Goal: Task Accomplishment & Management: Complete application form

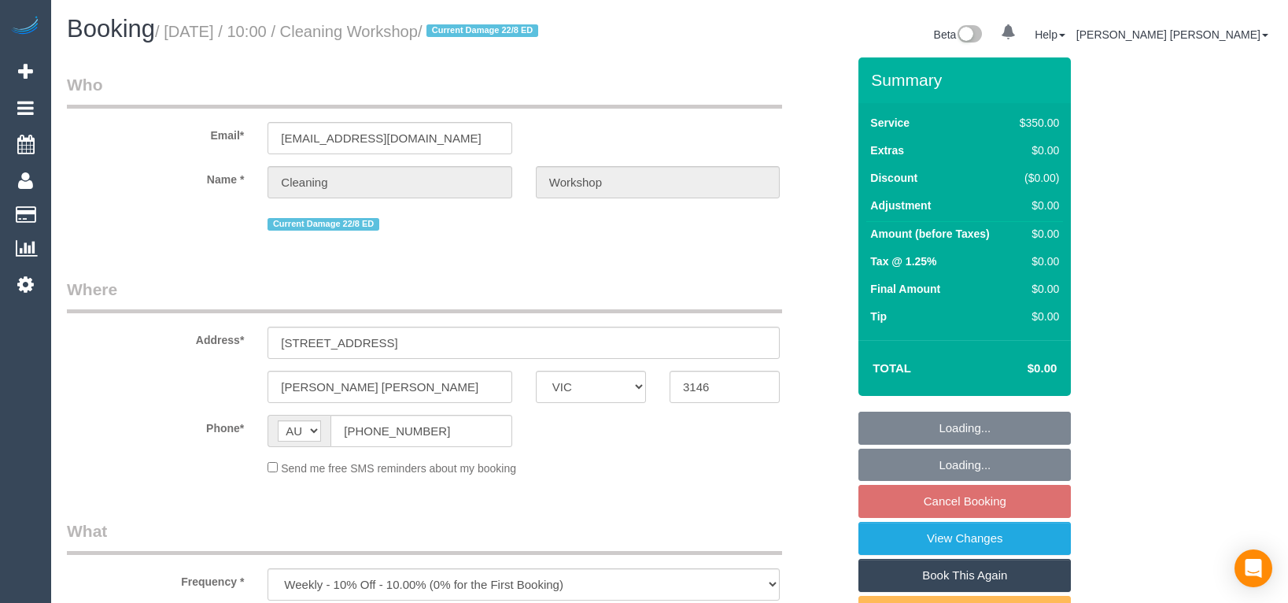
select select "VIC"
select select "300"
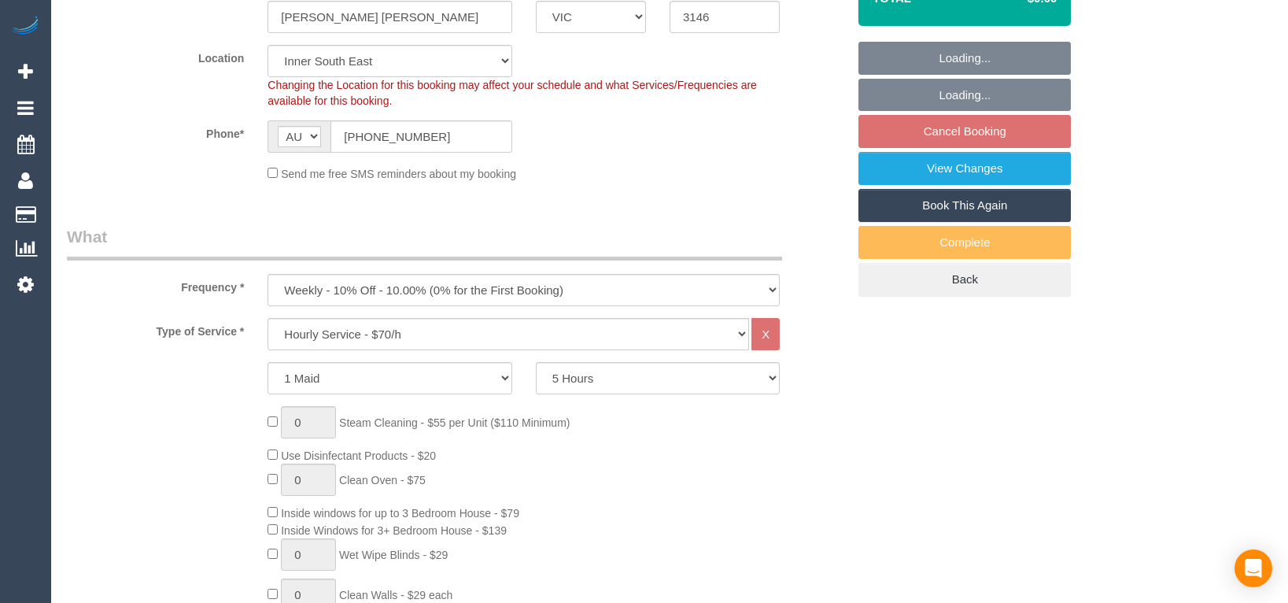
select select "object:692"
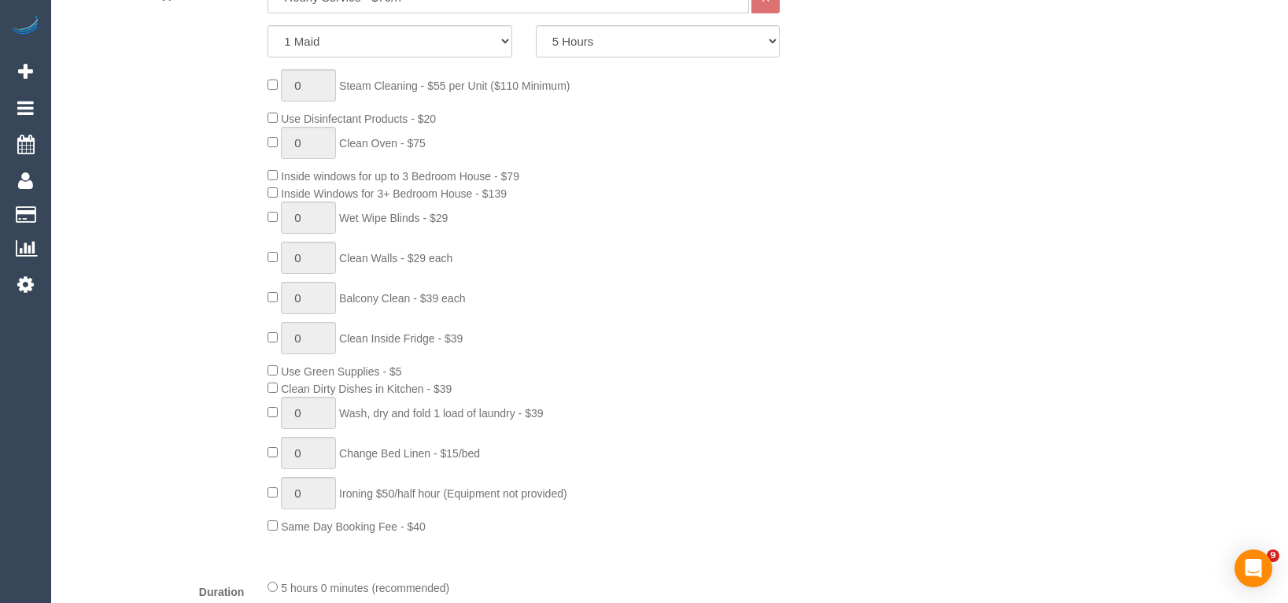
select select "number:28"
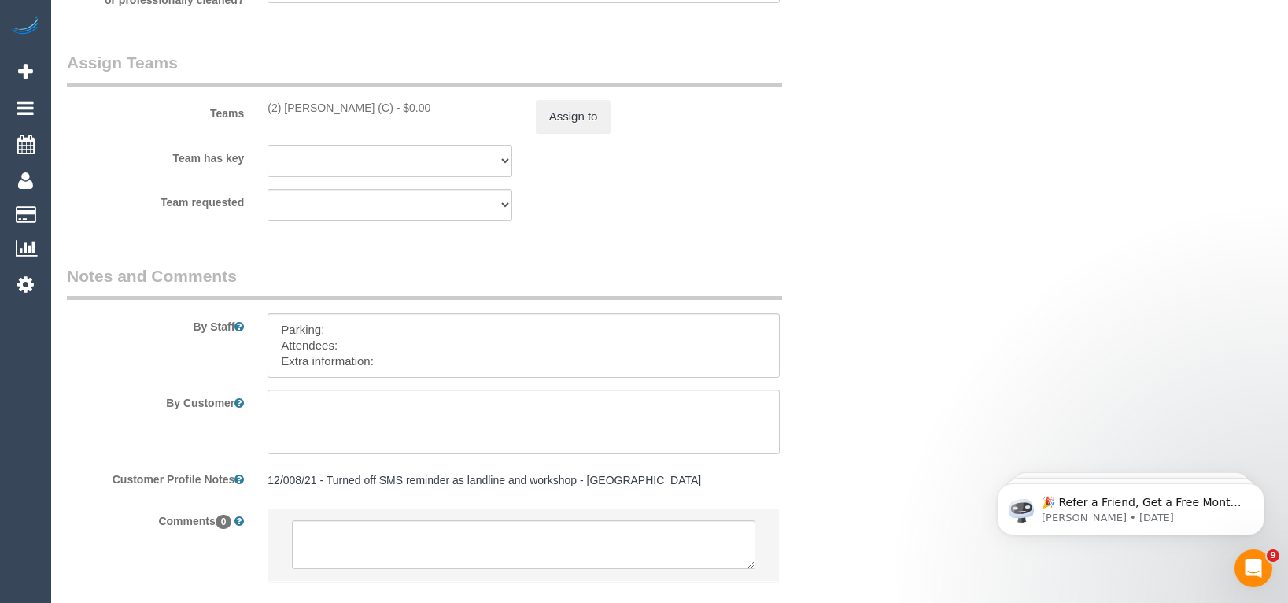
scroll to position [2541, 0]
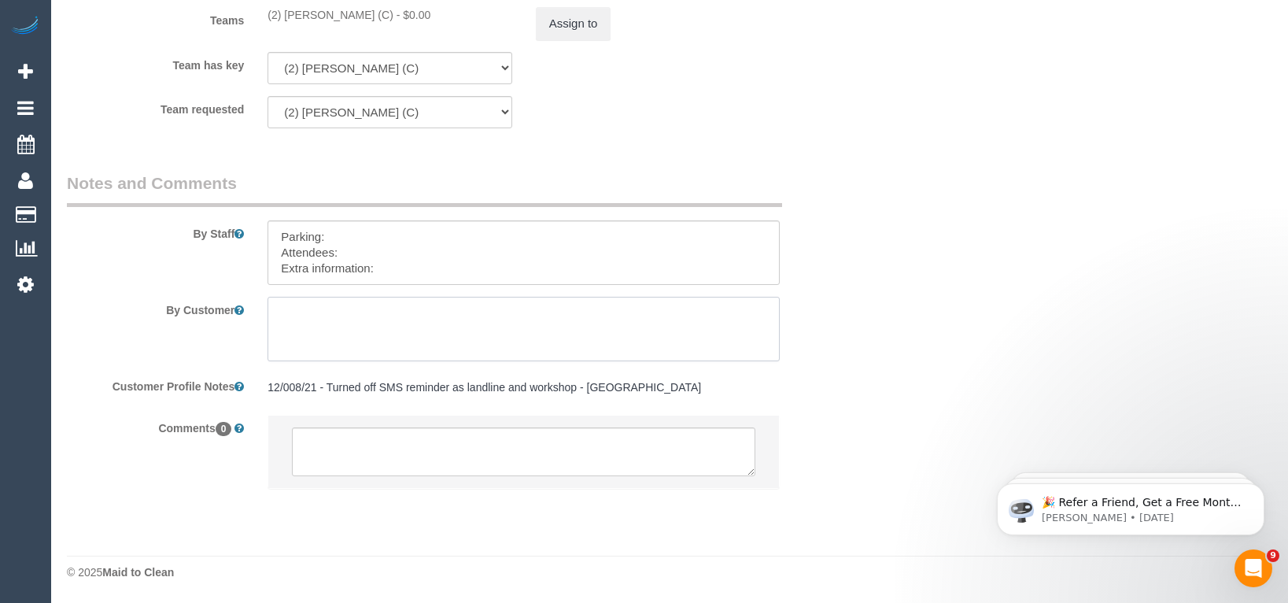
click at [400, 299] on textarea at bounding box center [524, 329] width 512 height 65
click at [409, 270] on textarea at bounding box center [524, 252] width 512 height 65
paste textarea "he candidates for [DATE] are [PERSON_NAME] (Co) [PHONE_NUMBER], [PERSON_NAME] +…"
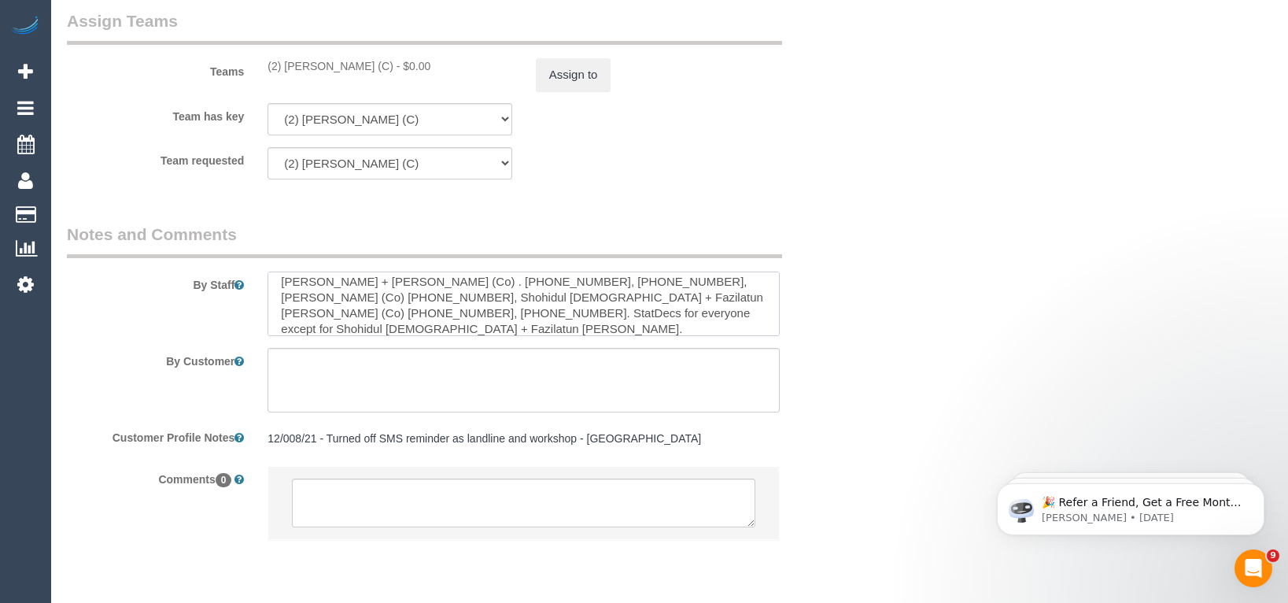
scroll to position [2463, 0]
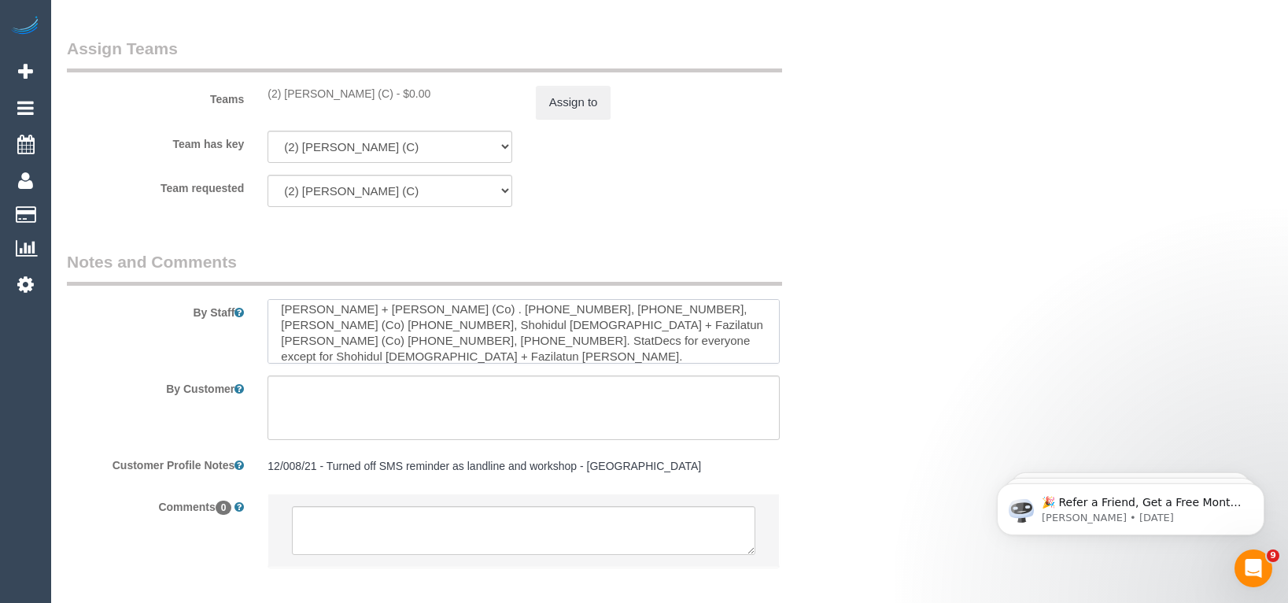
click at [429, 331] on textarea at bounding box center [524, 331] width 512 height 65
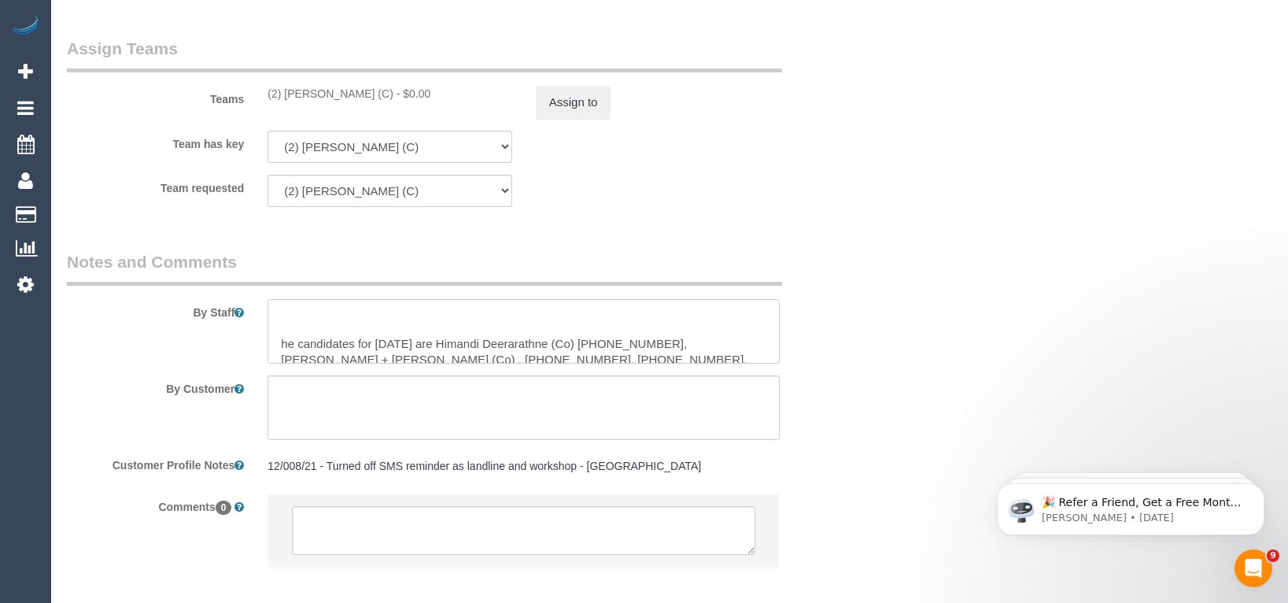
scroll to position [38, 0]
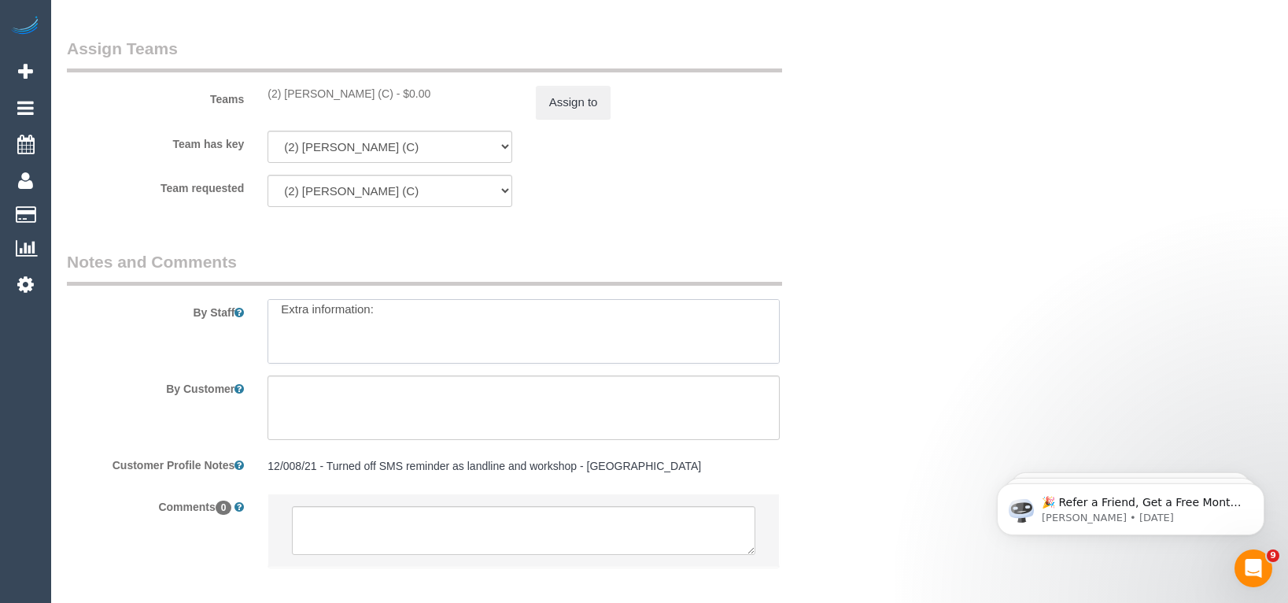
click at [370, 330] on textarea at bounding box center [524, 331] width 512 height 65
click at [504, 344] on textarea at bounding box center [524, 331] width 512 height 65
click at [712, 344] on textarea at bounding box center [524, 331] width 512 height 65
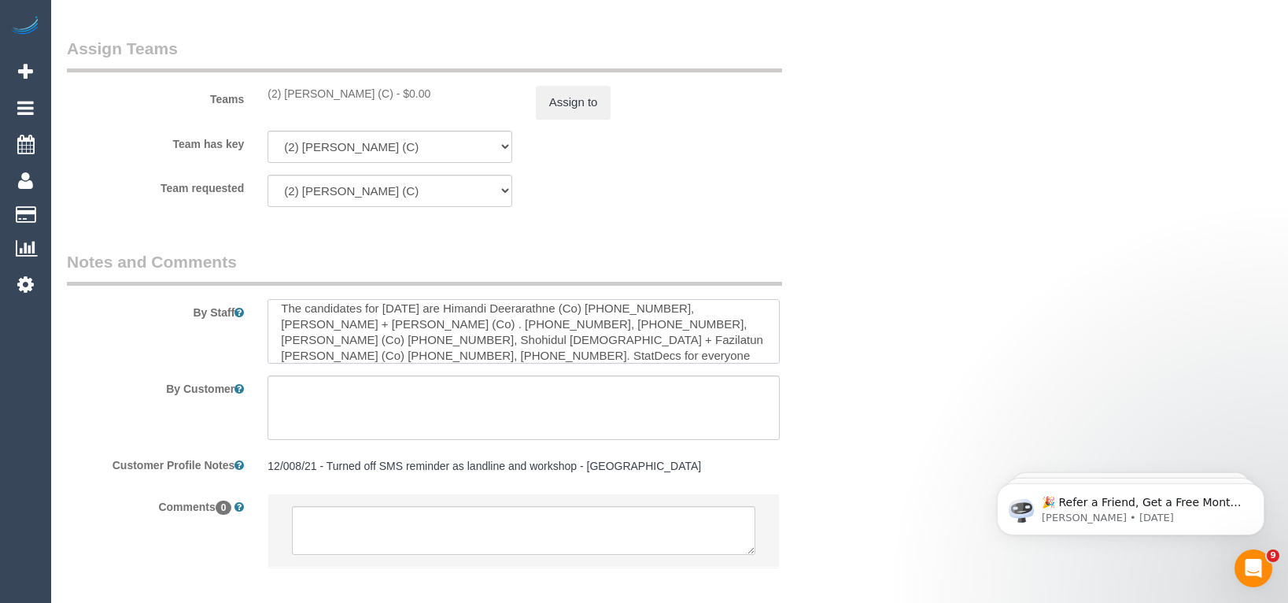
scroll to position [109, 0]
click at [581, 338] on textarea at bounding box center [524, 331] width 512 height 65
drag, startPoint x: 453, startPoint y: 339, endPoint x: 479, endPoint y: 352, distance: 28.9
click at [479, 352] on textarea at bounding box center [524, 331] width 512 height 65
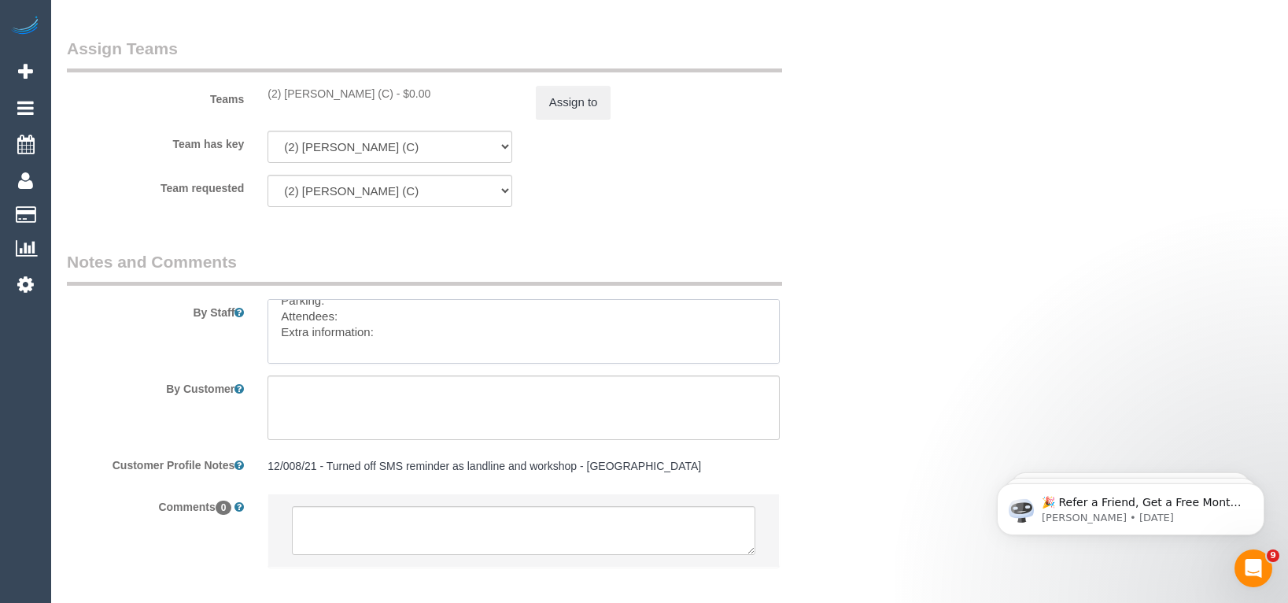
scroll to position [2541, 0]
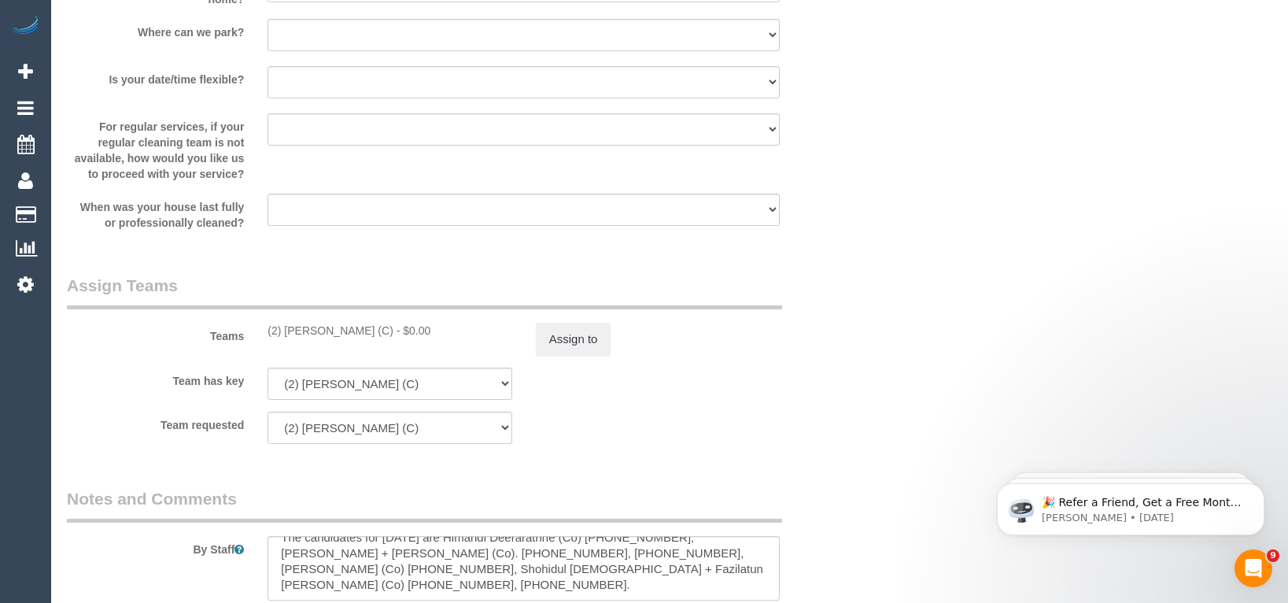
scroll to position [2227, 0]
click at [426, 574] on textarea at bounding box center [524, 567] width 512 height 65
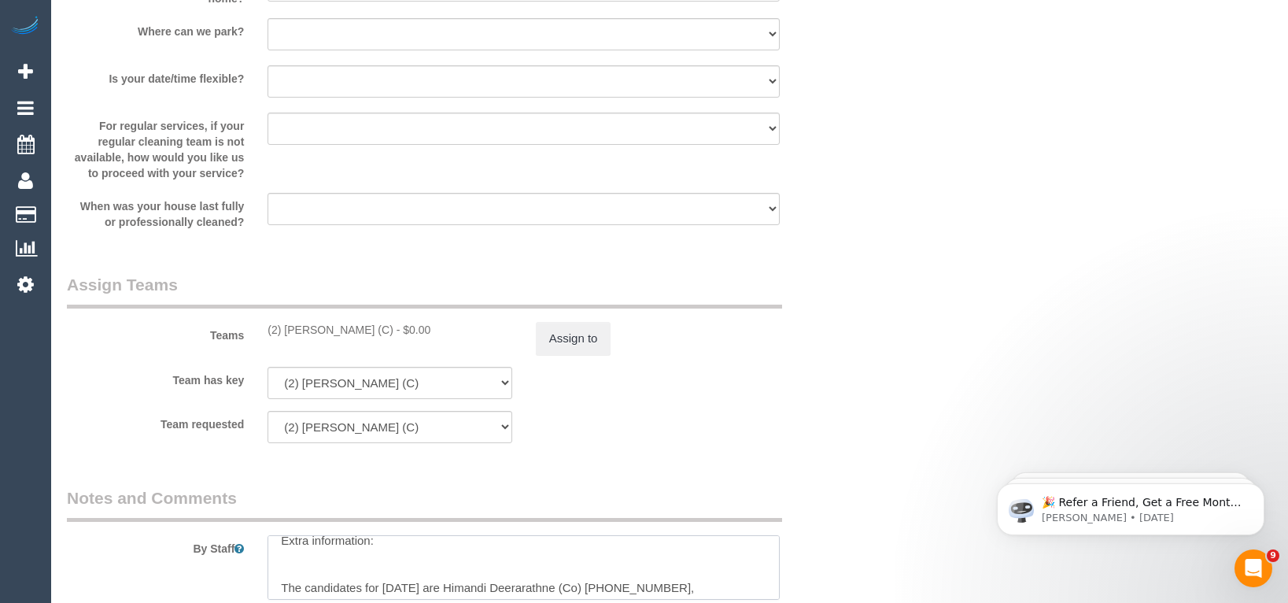
scroll to position [15, 0]
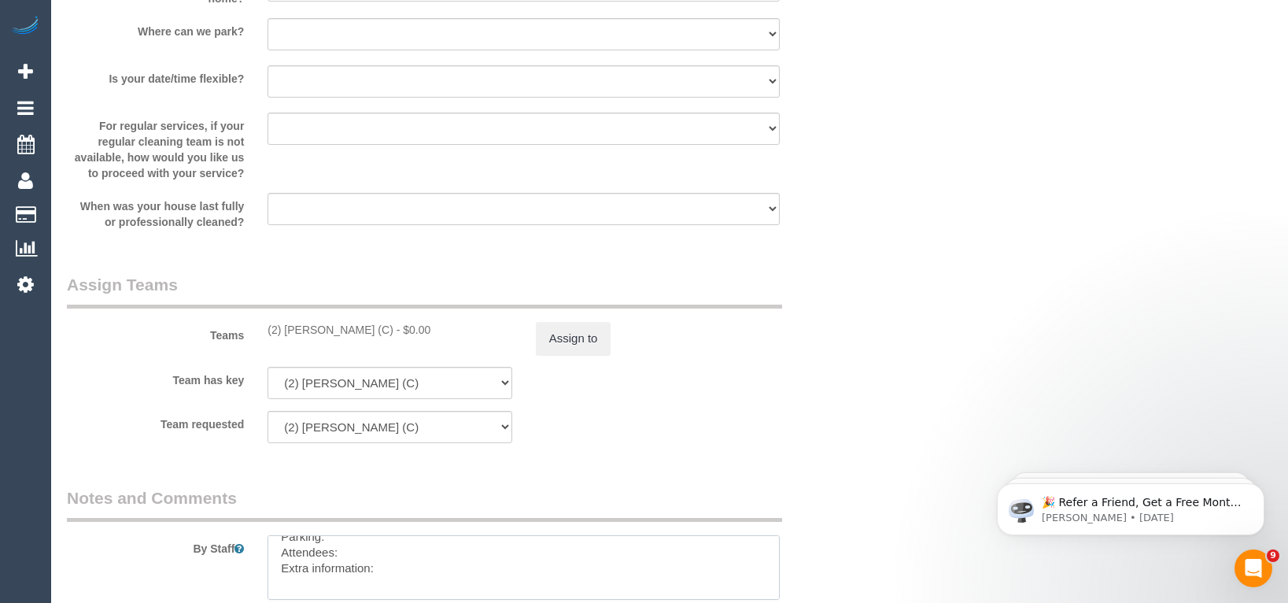
click at [348, 578] on textarea at bounding box center [524, 567] width 512 height 65
paste textarea "Workshop Customer's Name and Contact No.:"
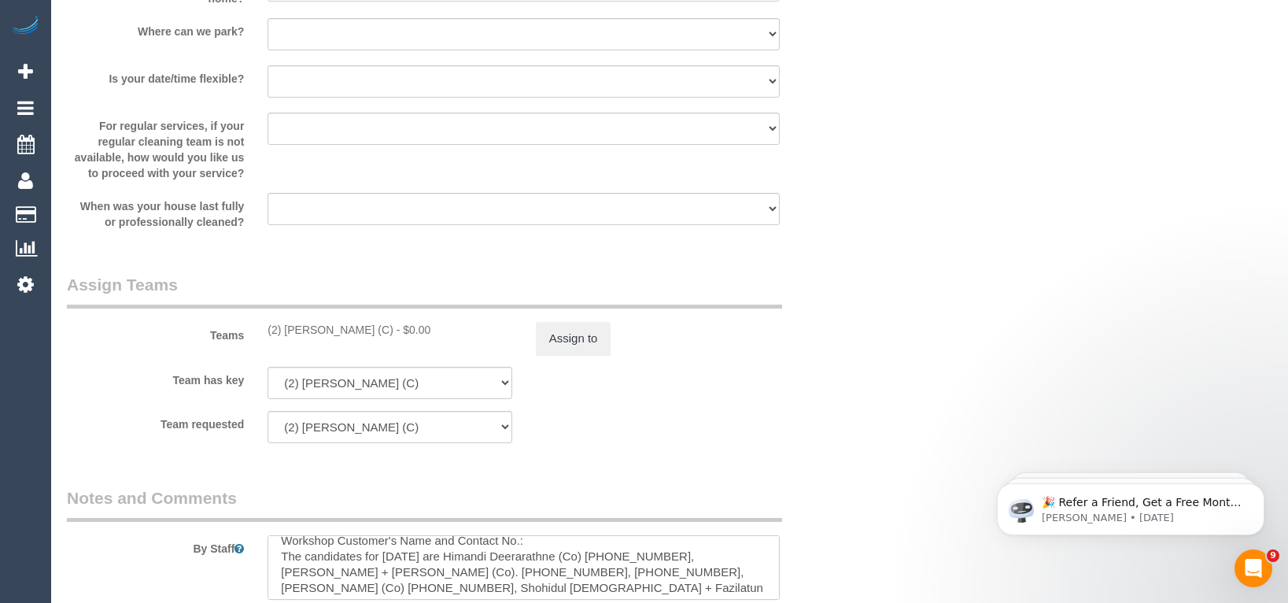
scroll to position [15, 0]
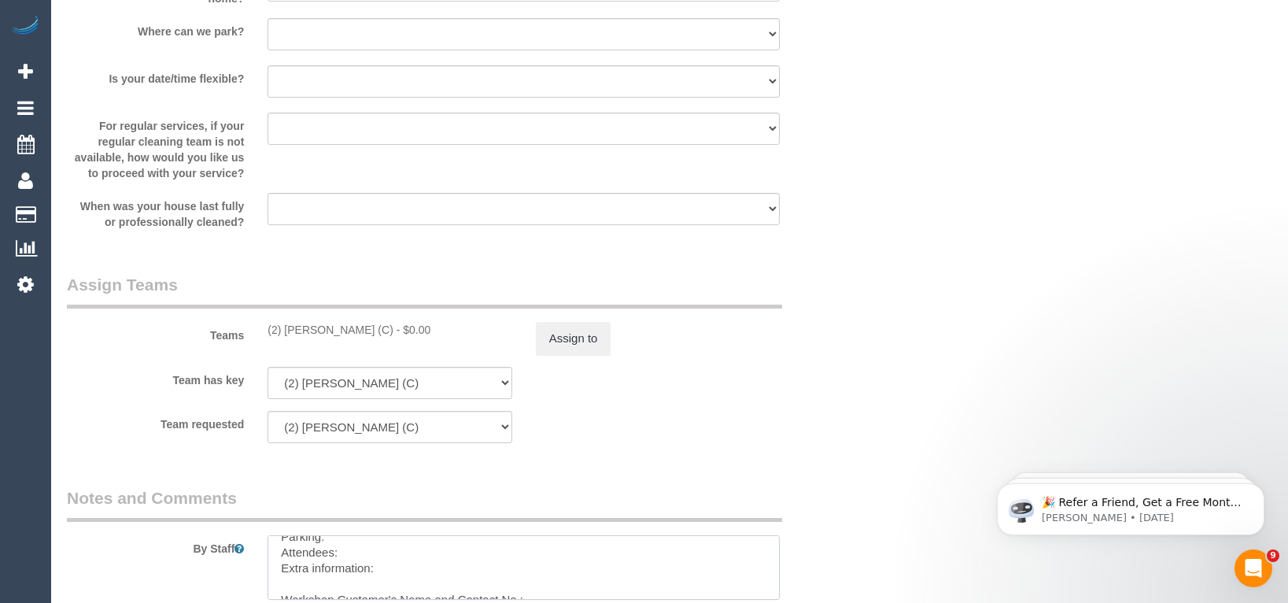
paste textarea "Ash"
paste textarea "410220974"
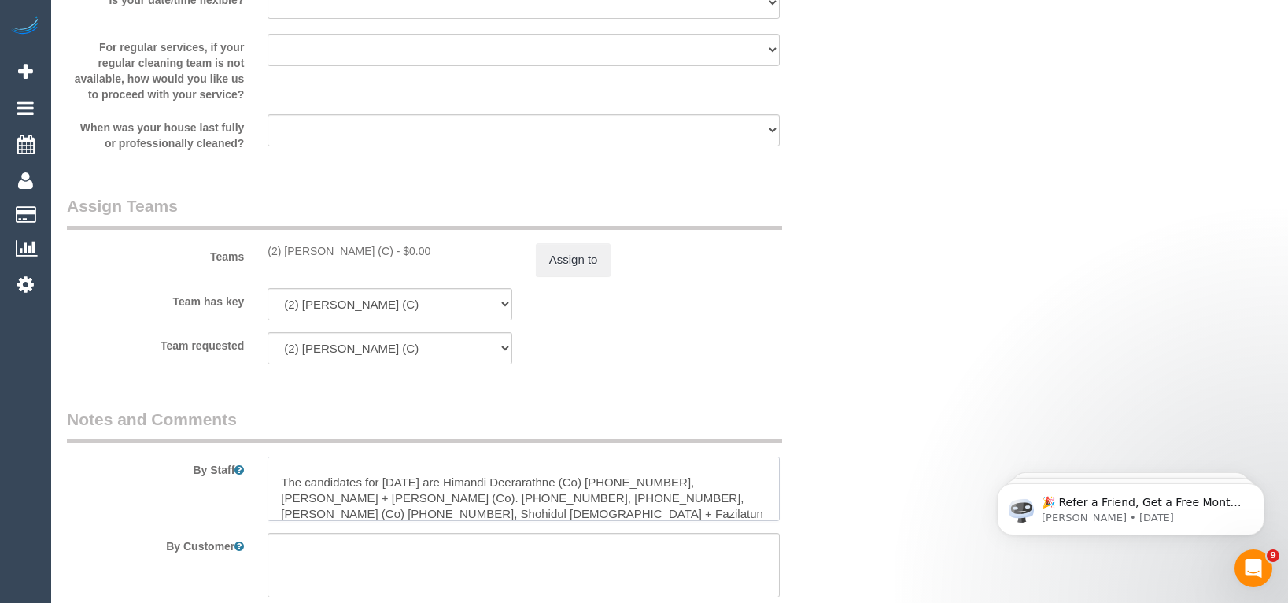
scroll to position [101, 0]
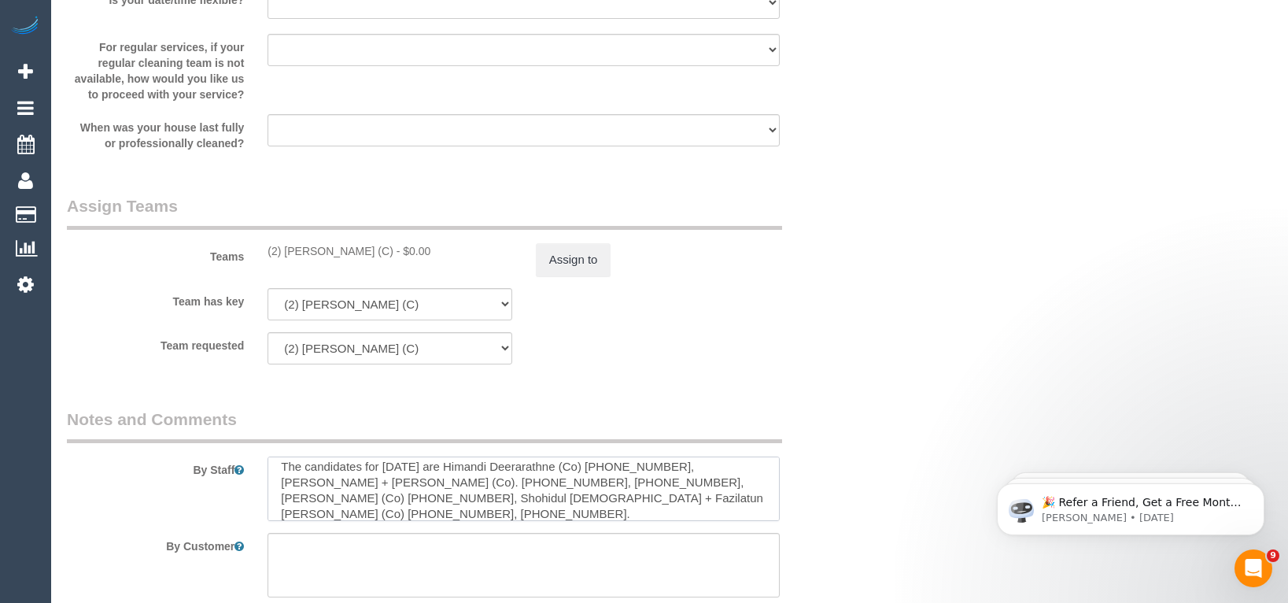
click at [680, 470] on textarea at bounding box center [524, 488] width 512 height 65
click at [485, 480] on textarea at bounding box center [524, 488] width 512 height 65
type textarea "Parking: Attendees: Extra information: Workshop Customer's Name and Contact No.…"
click at [423, 481] on textarea at bounding box center [524, 488] width 512 height 65
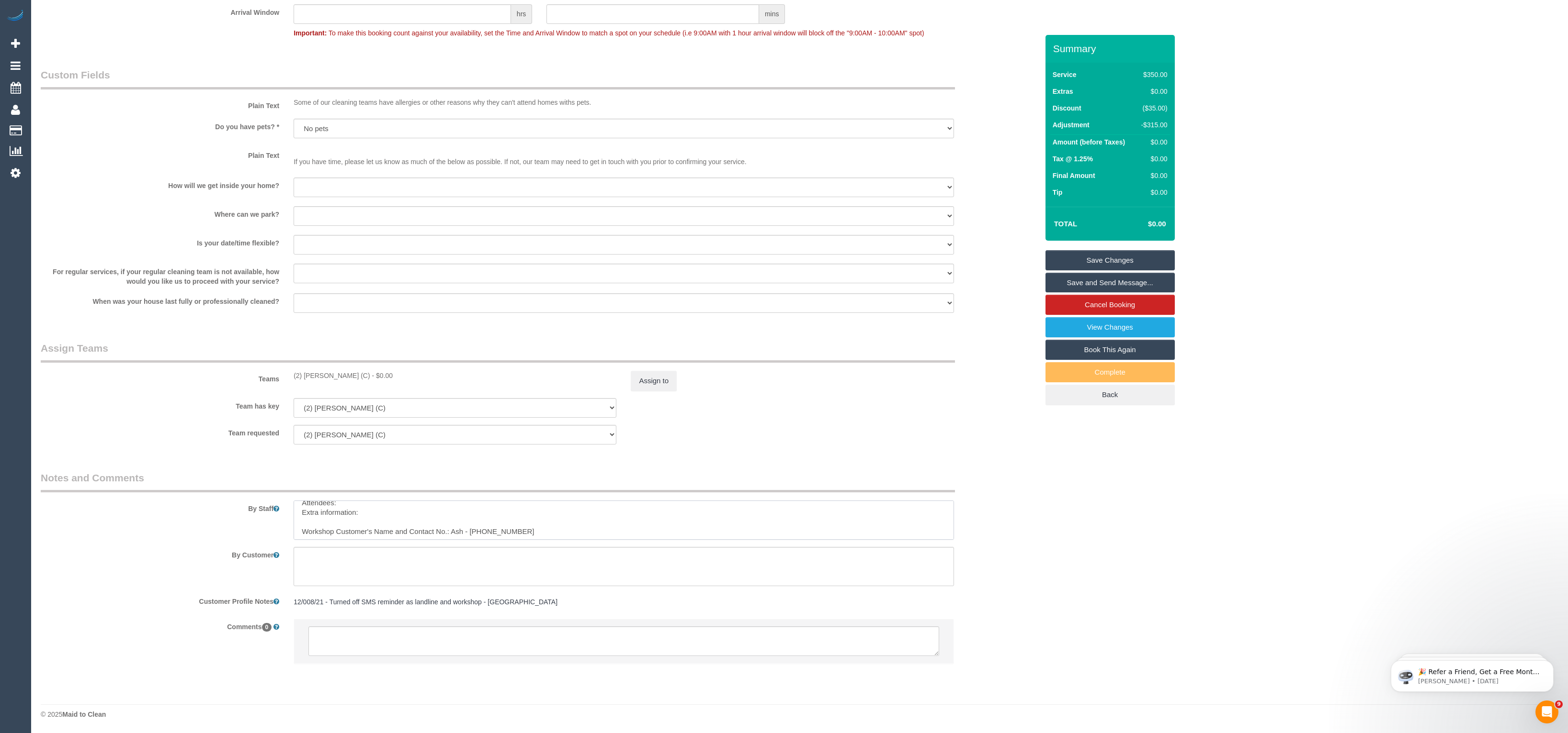
scroll to position [0, 0]
click at [596, 366] on textarea at bounding box center [623, 520] width 660 height 40
click at [783, 262] on link "Save Changes" at bounding box center [1110, 260] width 129 height 20
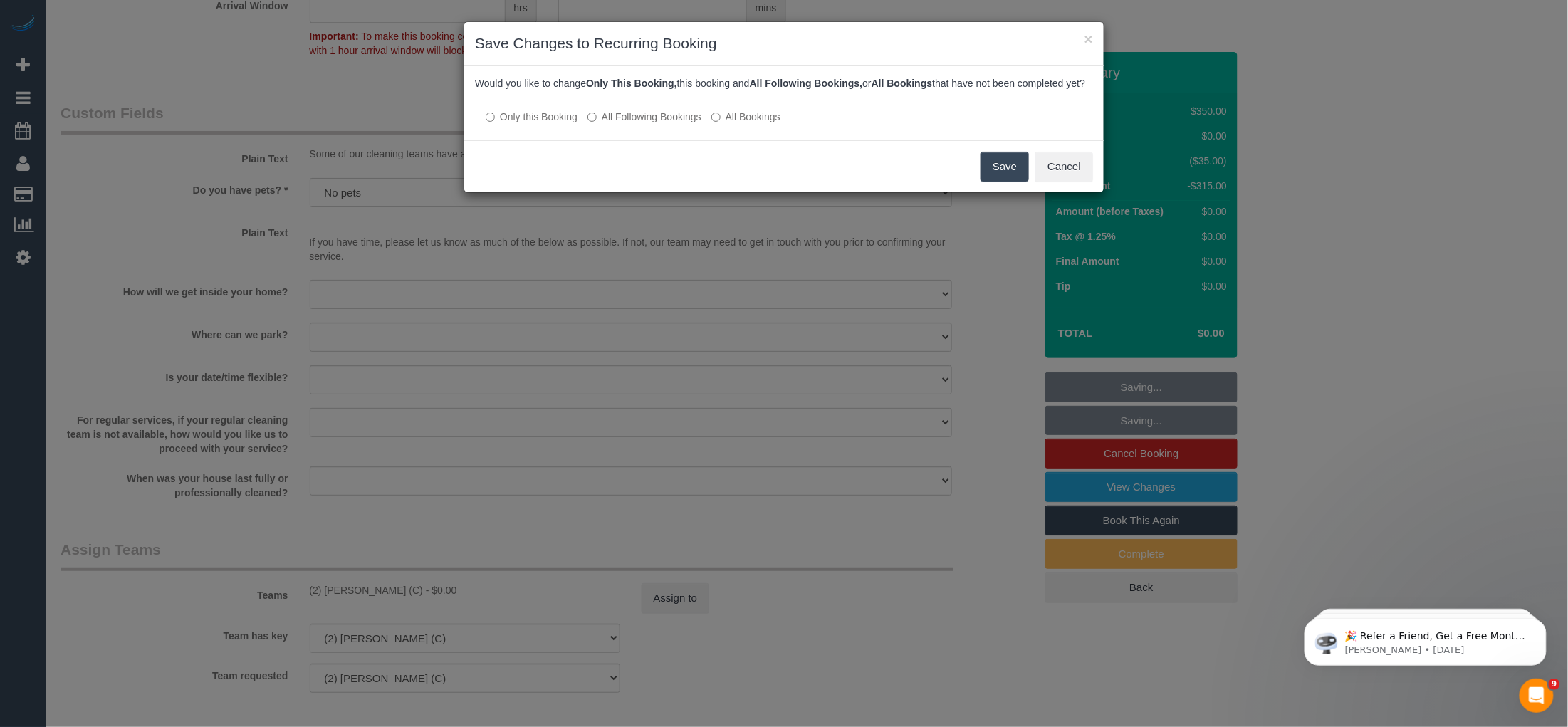
click at [1007, 182] on button "Save" at bounding box center [1004, 167] width 49 height 30
